Goal: Navigation & Orientation: Go to known website

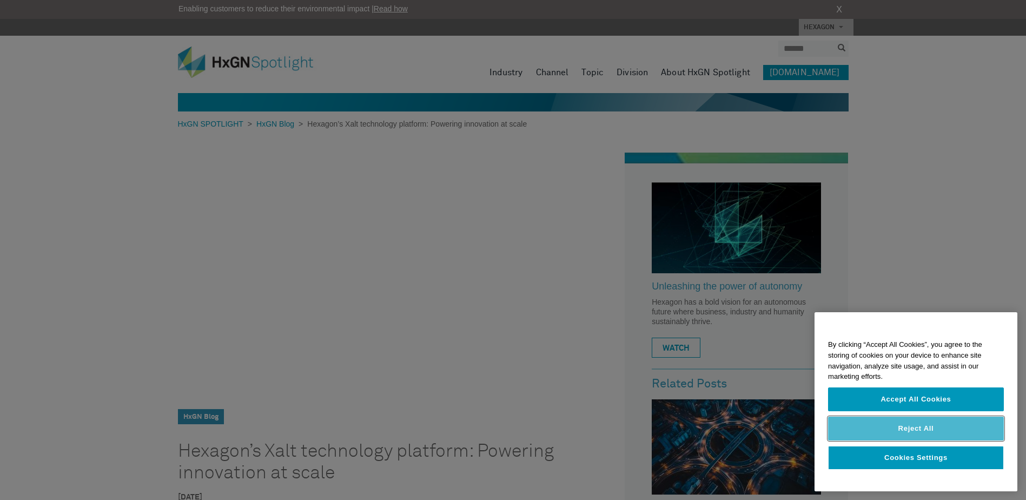
click at [916, 431] on button "Reject All" at bounding box center [916, 429] width 176 height 24
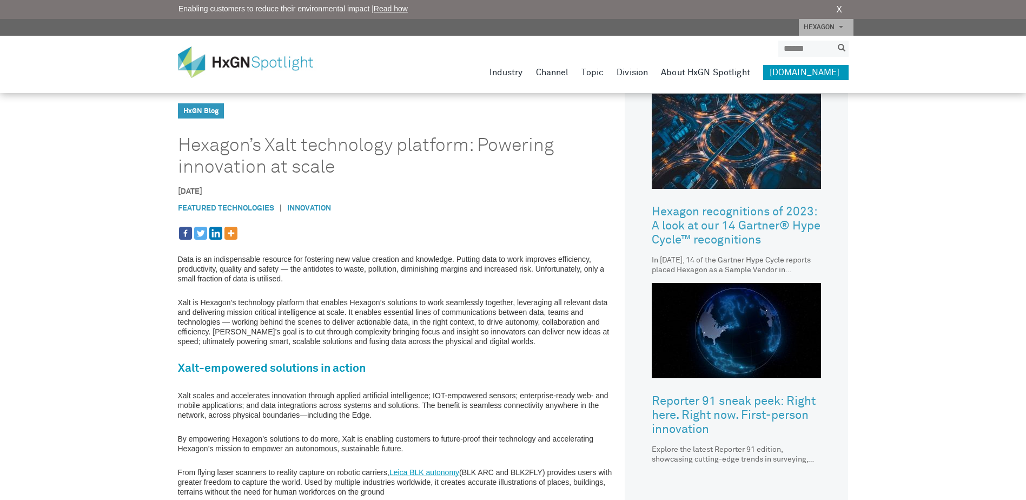
scroll to position [325, 0]
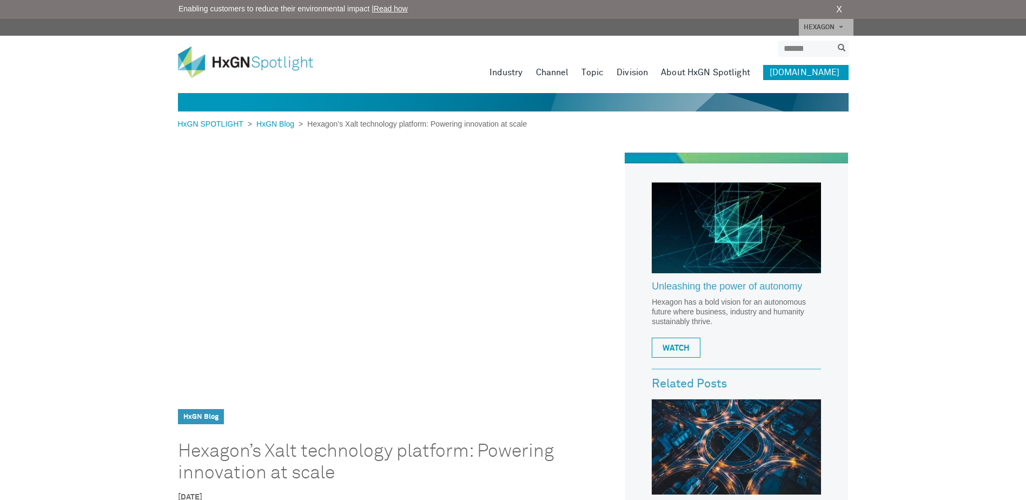
click at [841, 23] on link "HEXAGON" at bounding box center [826, 27] width 55 height 17
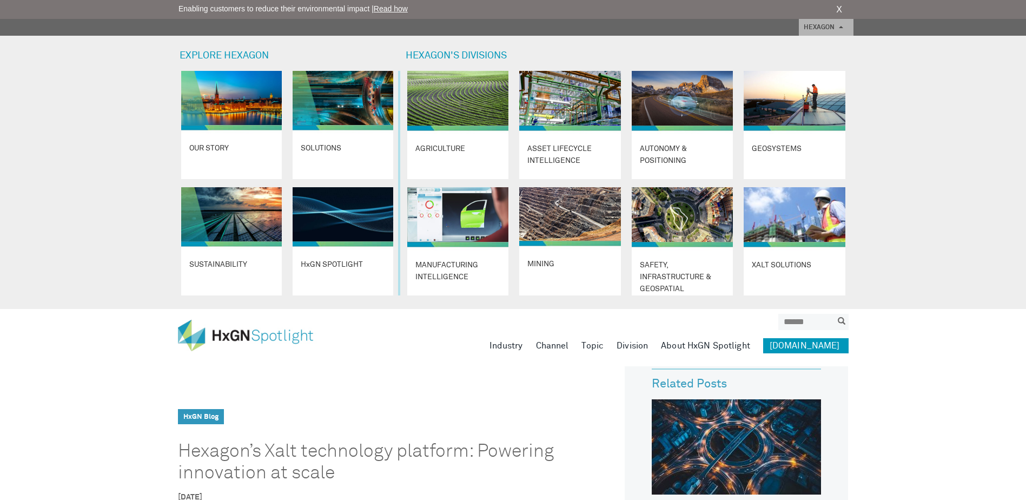
click at [841, 24] on link "HEXAGON" at bounding box center [826, 27] width 55 height 17
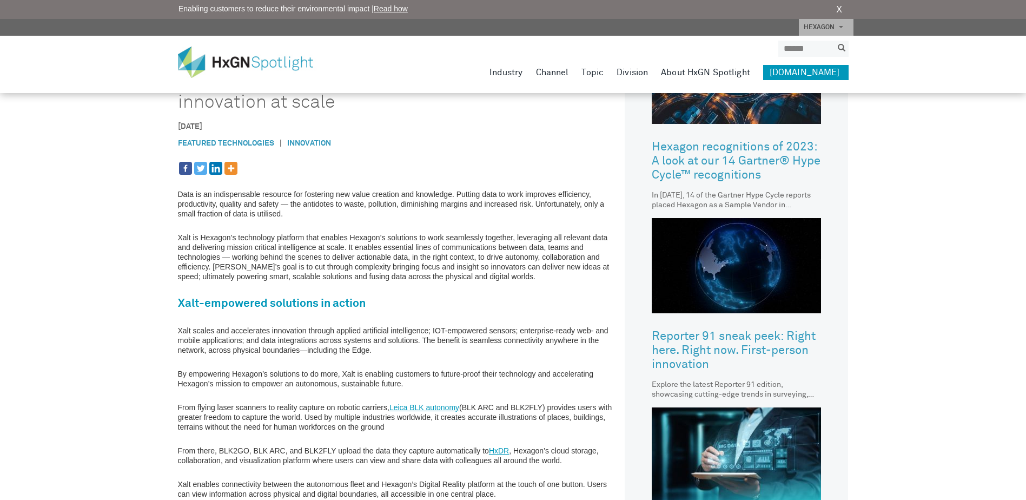
scroll to position [606, 0]
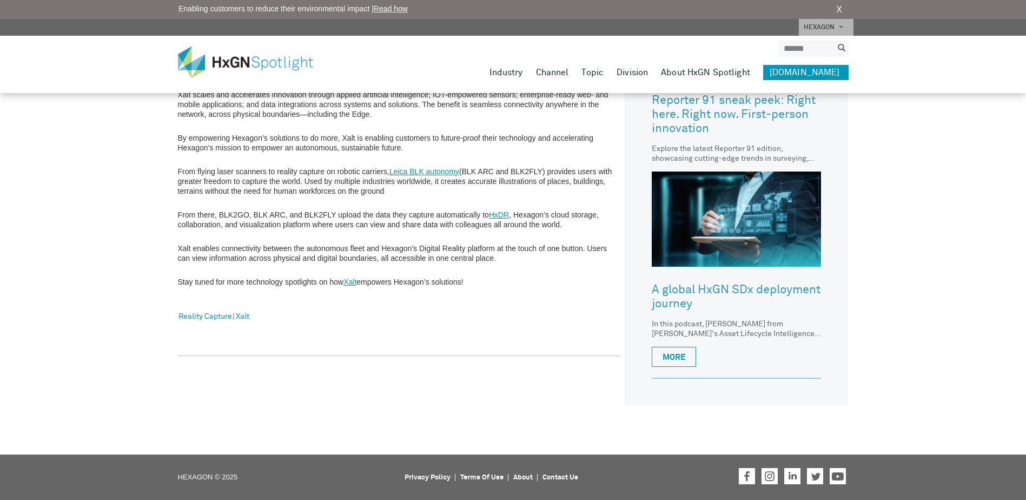
click at [354, 282] on link "Xalt" at bounding box center [350, 282] width 13 height 9
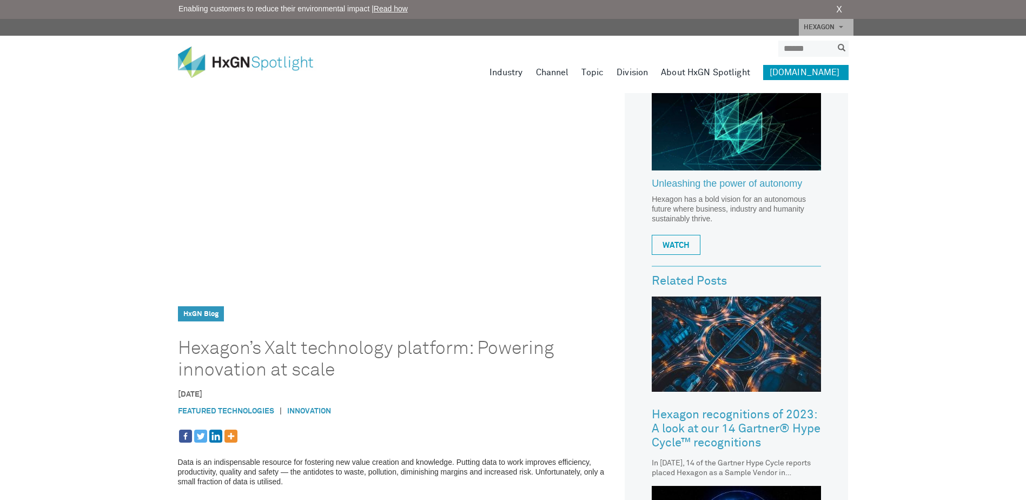
scroll to position [0, 0]
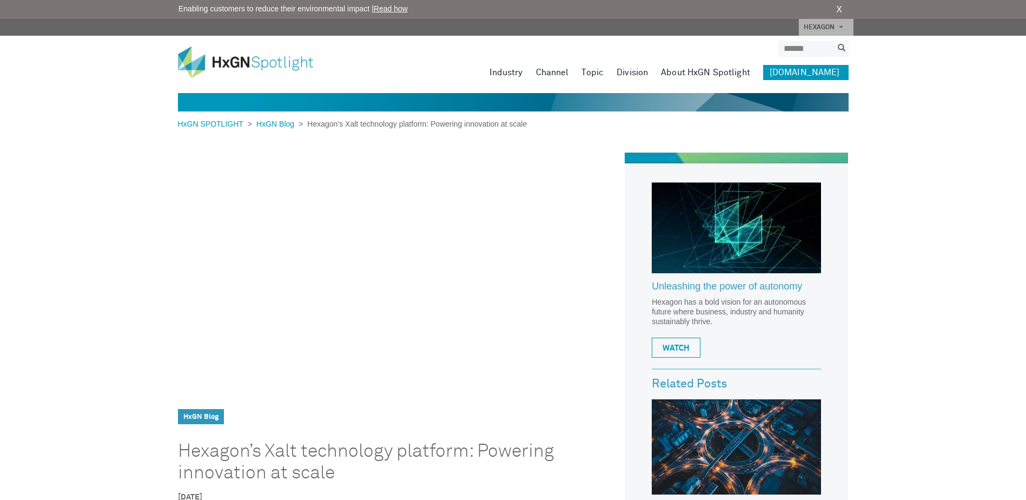
click at [840, 27] on span at bounding box center [841, 27] width 4 height 2
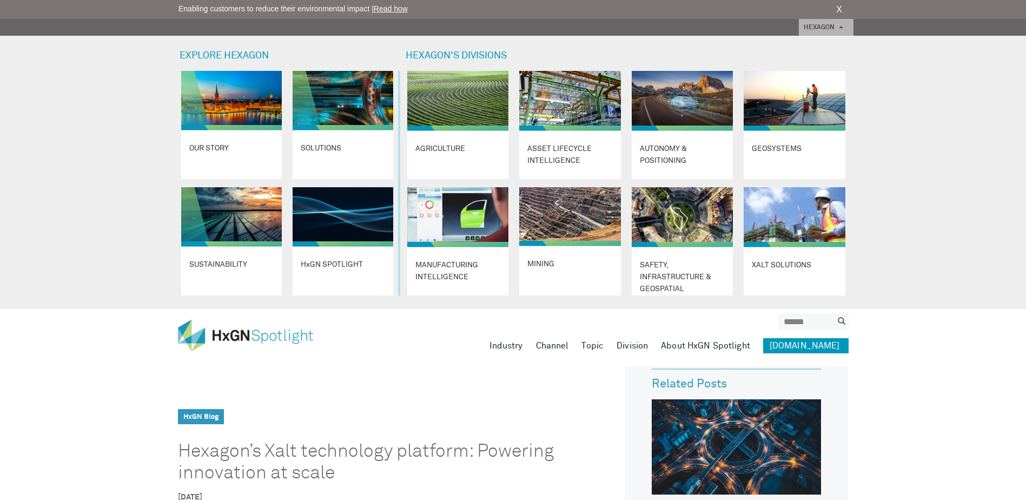
click at [841, 26] on span at bounding box center [841, 27] width 4 height 2
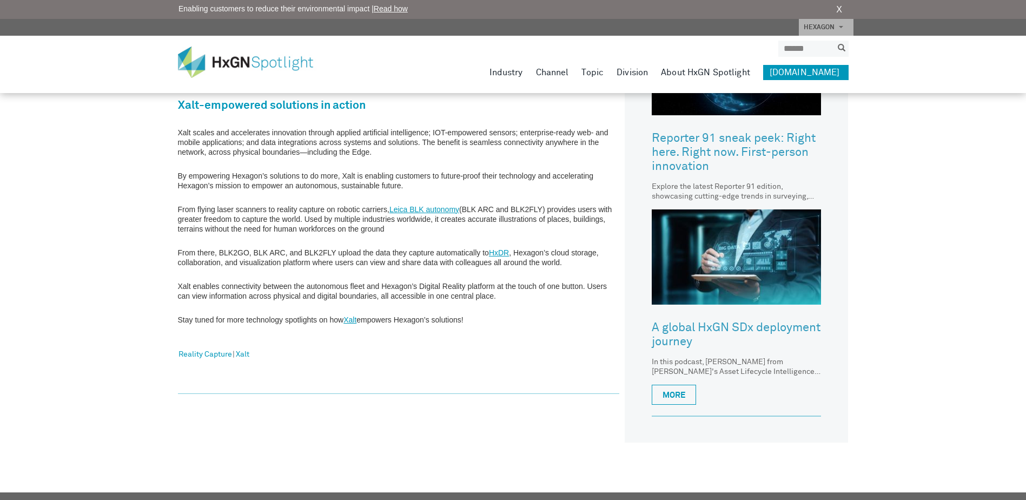
scroll to position [606, 0]
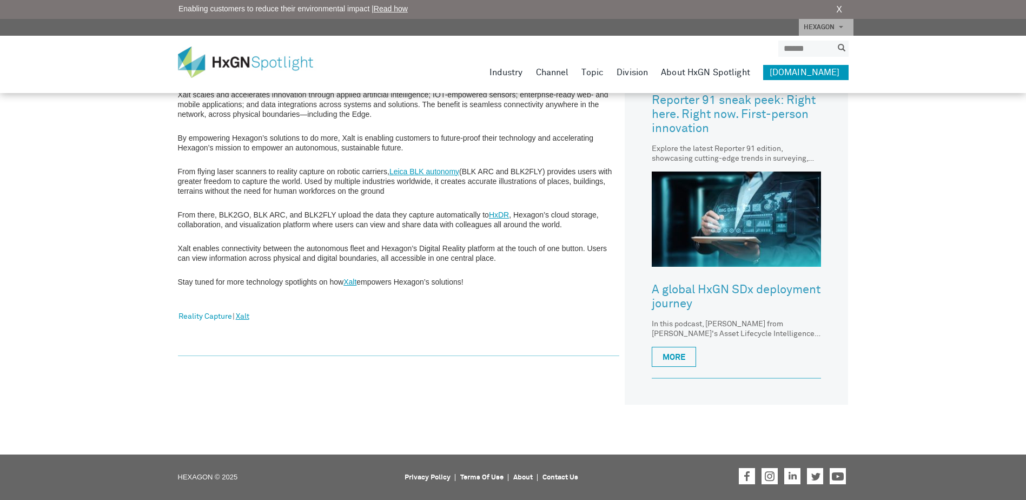
click at [249, 319] on link "Xalt" at bounding box center [243, 317] width 14 height 14
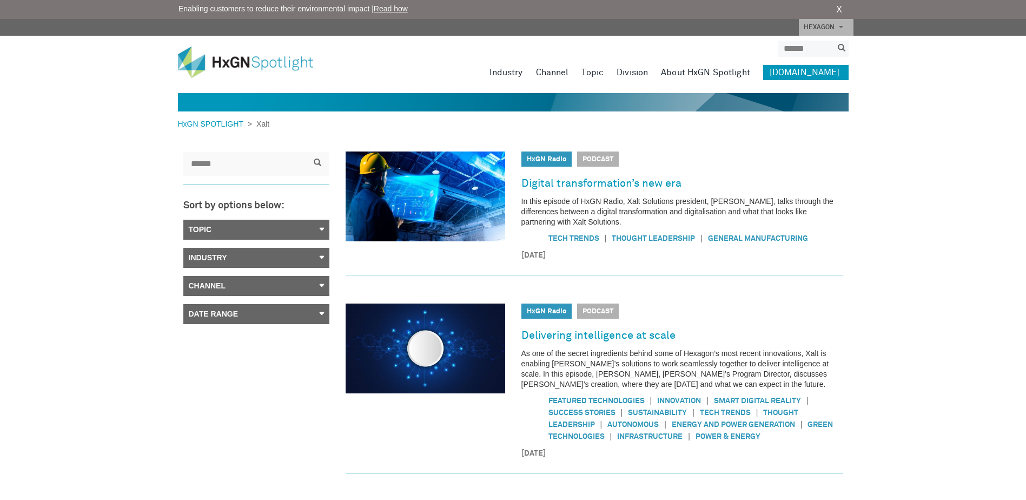
click at [807, 72] on link "[DOMAIN_NAME]" at bounding box center [805, 72] width 85 height 15
